Goal: Use online tool/utility: Utilize a website feature to perform a specific function

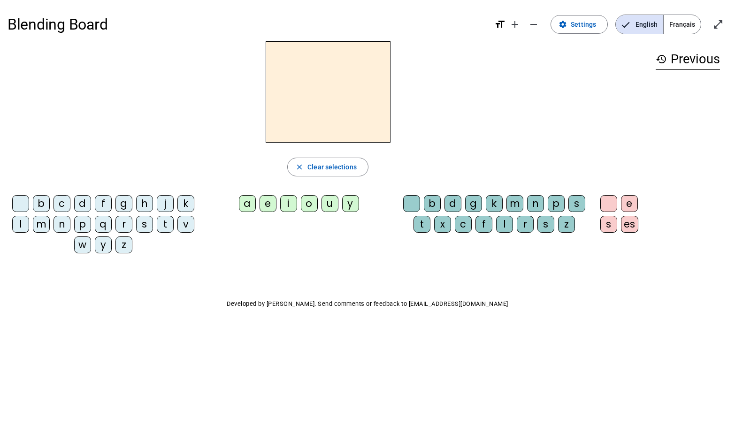
click at [328, 201] on div "u" at bounding box center [330, 203] width 17 height 17
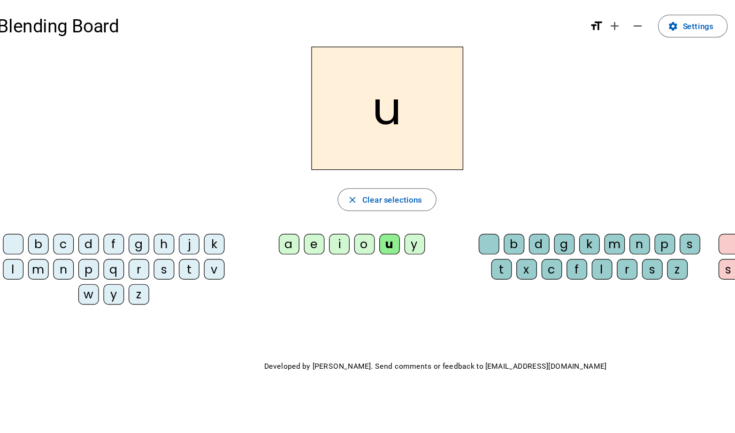
click at [42, 197] on div "b" at bounding box center [41, 203] width 17 height 17
click at [548, 225] on div "s" at bounding box center [546, 224] width 17 height 17
click at [417, 201] on div at bounding box center [411, 203] width 17 height 17
click at [100, 204] on div "f" at bounding box center [103, 203] width 17 height 17
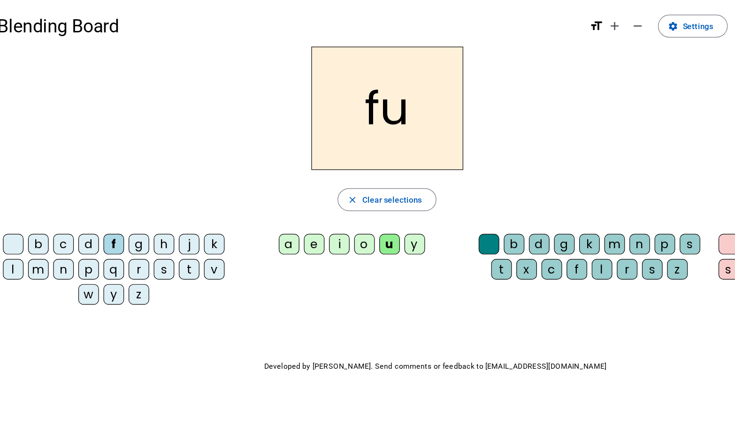
click at [63, 200] on div "c" at bounding box center [62, 203] width 17 height 17
click at [82, 202] on div "d" at bounding box center [82, 203] width 17 height 17
click at [117, 205] on div "g" at bounding box center [124, 203] width 17 height 17
click at [149, 204] on div "h" at bounding box center [144, 203] width 17 height 17
click at [164, 207] on div "j" at bounding box center [165, 203] width 17 height 17
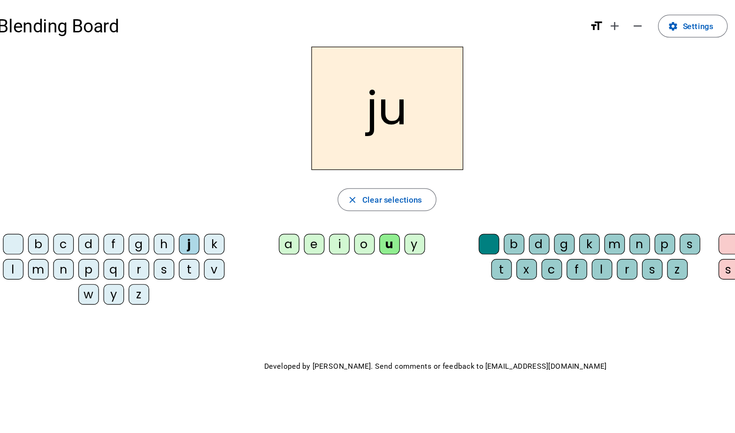
click at [542, 222] on div "s" at bounding box center [546, 224] width 17 height 17
click at [414, 203] on div at bounding box center [411, 203] width 17 height 17
click at [23, 226] on div "l" at bounding box center [20, 224] width 17 height 17
click at [38, 222] on div "m" at bounding box center [41, 224] width 17 height 17
click at [62, 224] on div "n" at bounding box center [62, 224] width 17 height 17
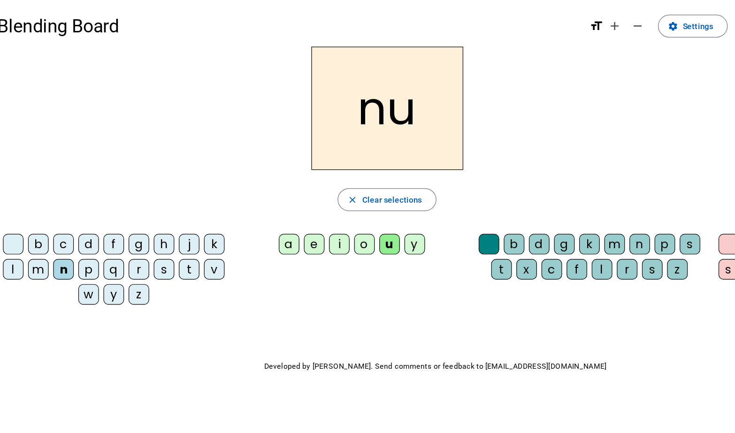
click at [90, 224] on div "p" at bounding box center [82, 224] width 17 height 17
click at [125, 226] on div "r" at bounding box center [124, 224] width 17 height 17
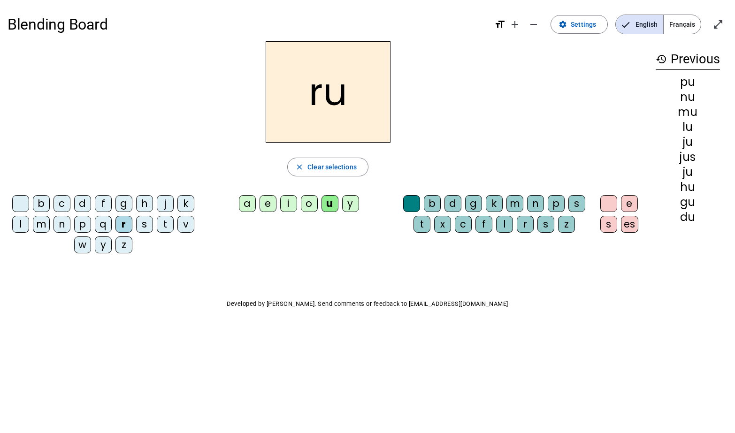
click at [629, 206] on div "e" at bounding box center [629, 203] width 17 height 17
click at [161, 227] on div "t" at bounding box center [165, 224] width 17 height 17
click at [611, 203] on div at bounding box center [609, 203] width 17 height 17
click at [178, 219] on div "v" at bounding box center [186, 224] width 17 height 17
